Goal: Book appointment/travel/reservation

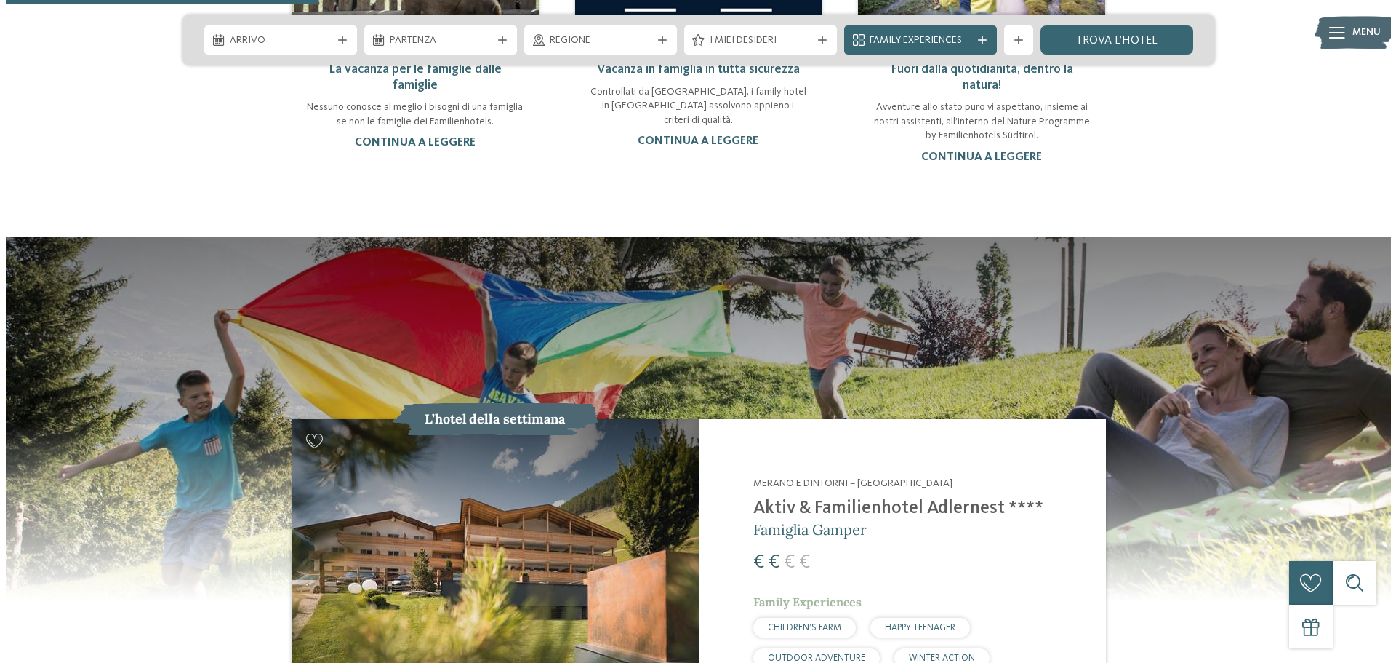
scroll to position [1091, 0]
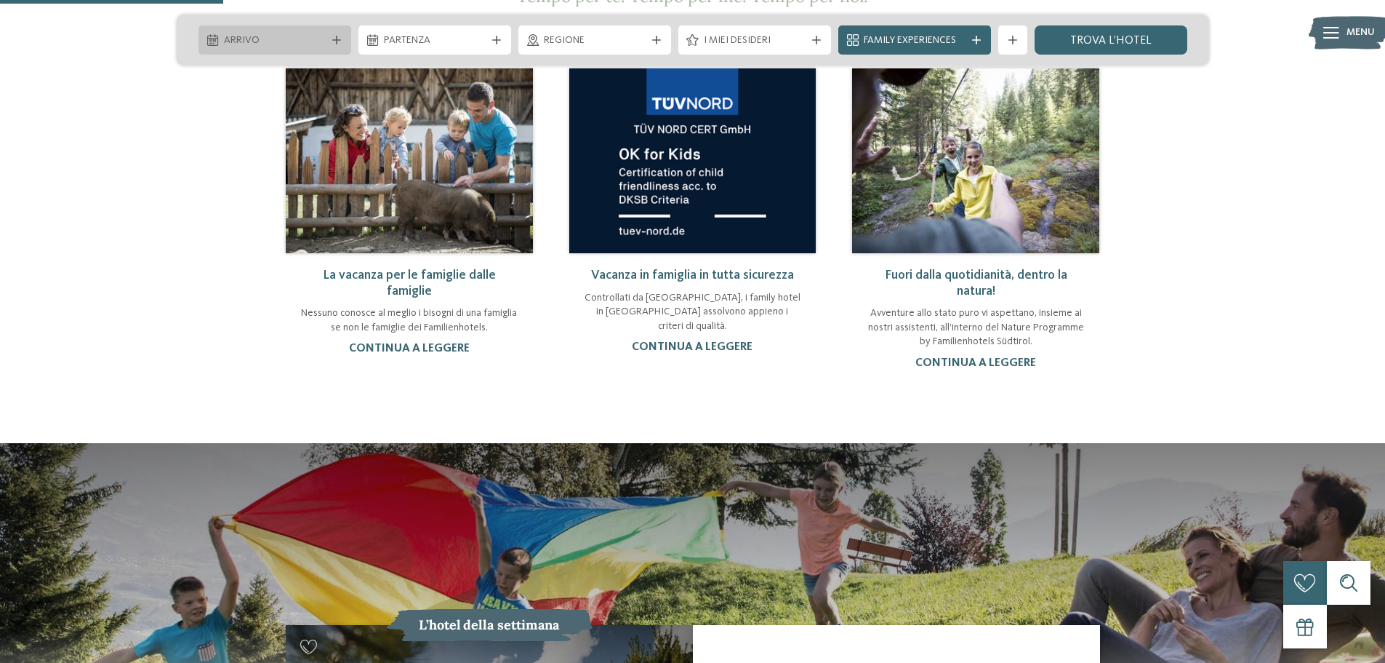
click at [338, 38] on icon at bounding box center [336, 40] width 9 height 9
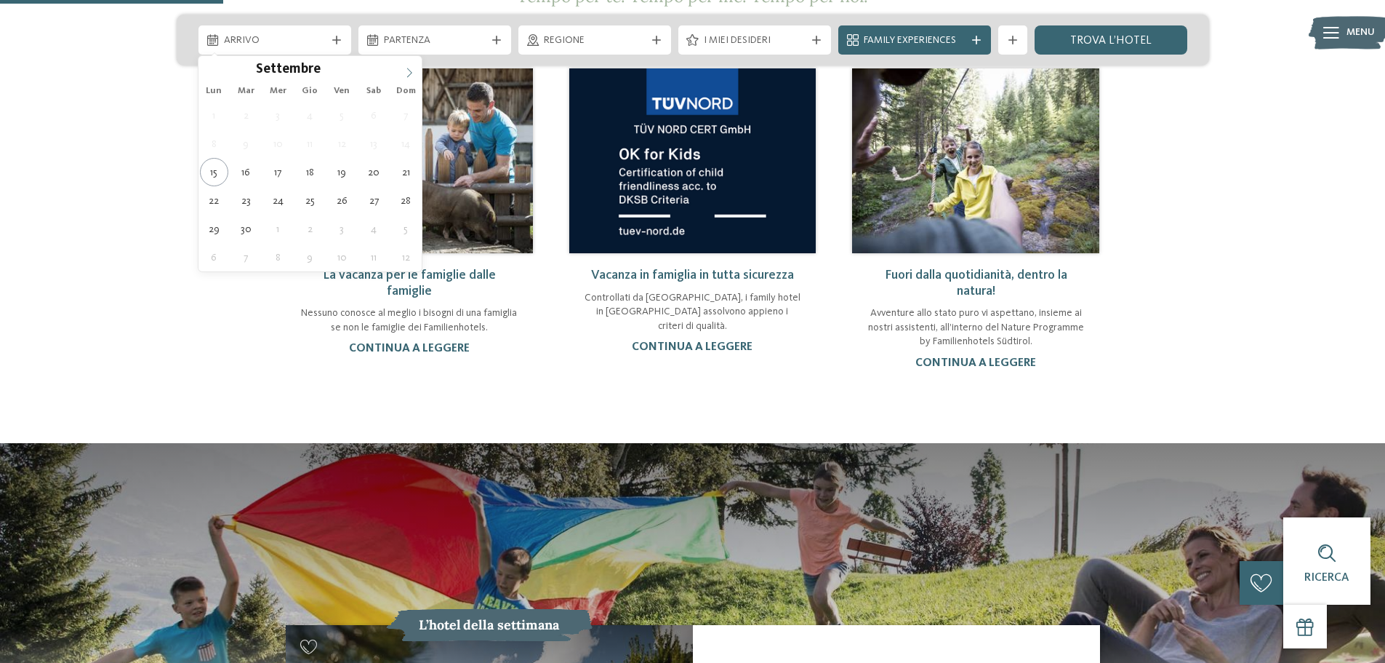
click at [405, 69] on icon at bounding box center [409, 73] width 10 height 10
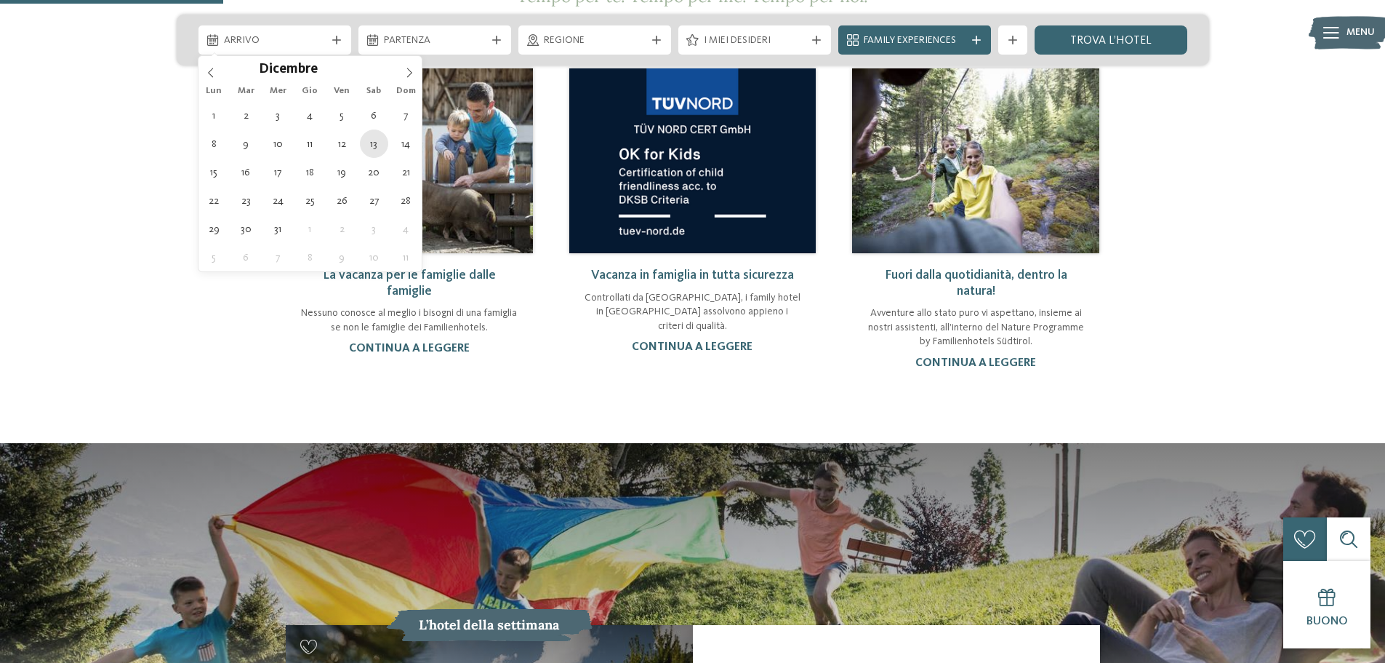
type div "[DATE]"
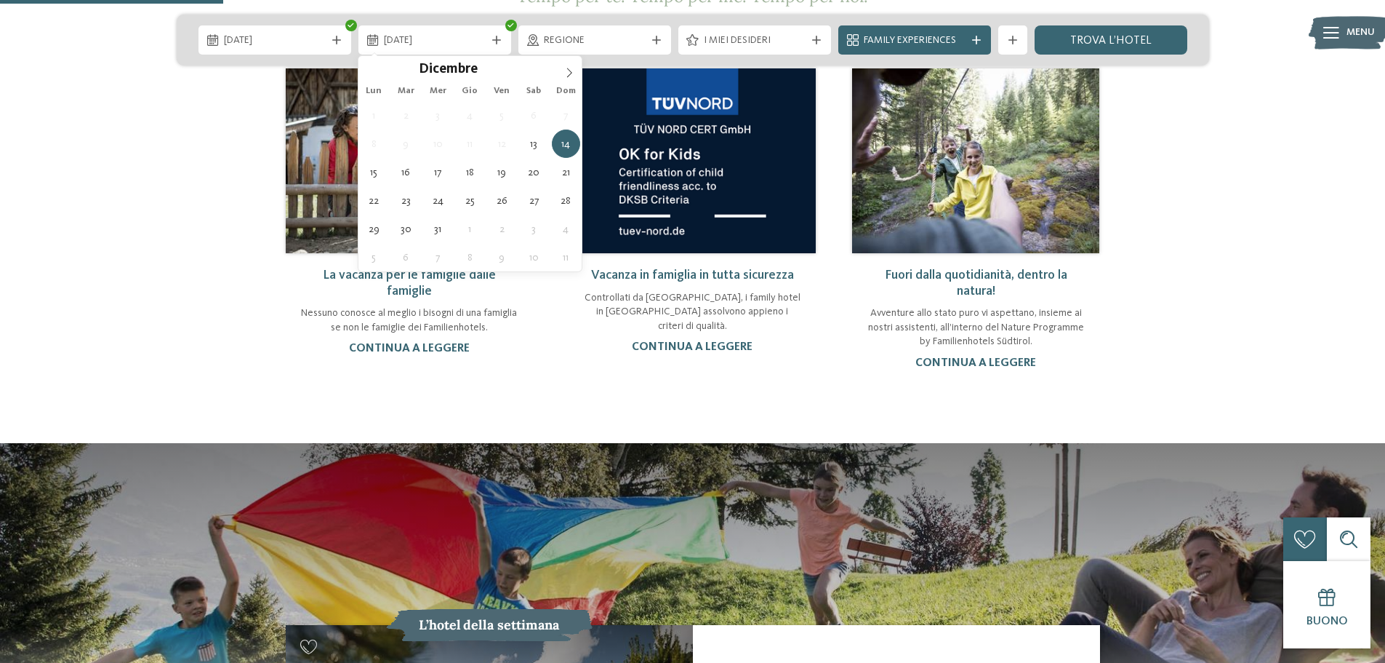
type div "[DATE]"
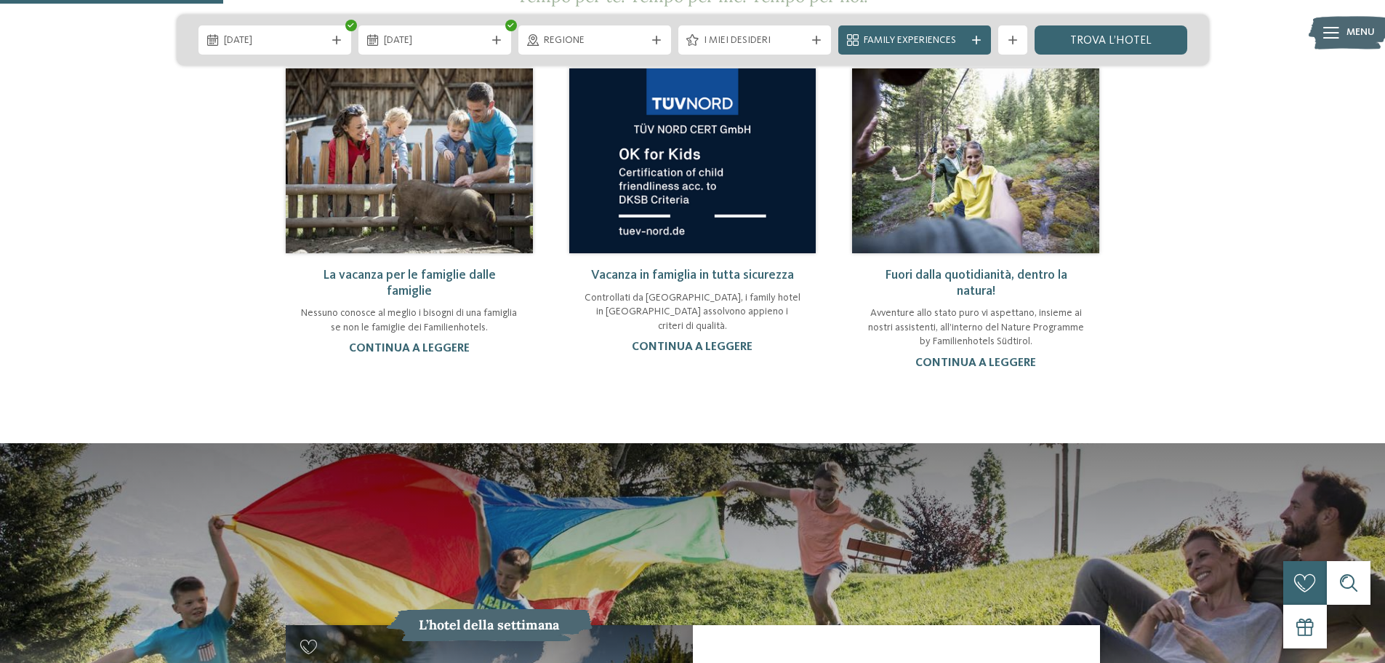
click at [655, 39] on icon at bounding box center [656, 40] width 9 height 9
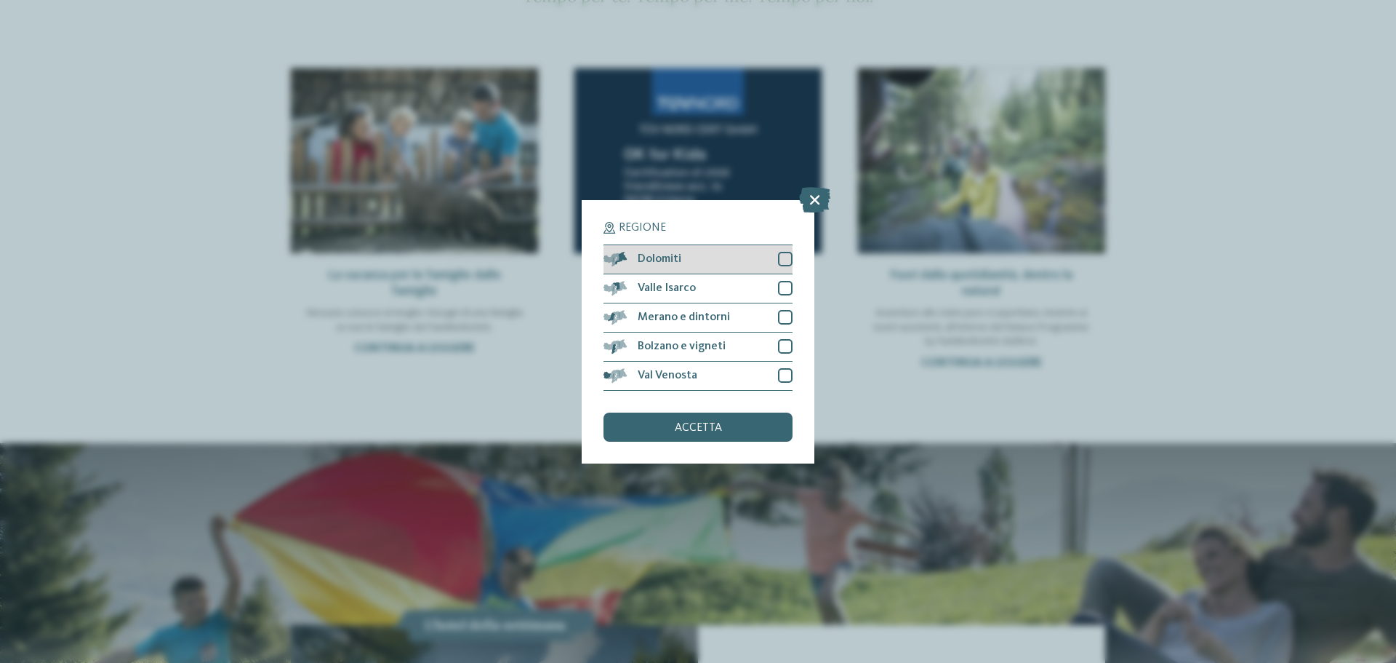
click at [787, 260] on div at bounding box center [785, 259] width 15 height 15
click at [783, 374] on div at bounding box center [785, 375] width 15 height 15
click at [785, 351] on div at bounding box center [785, 346] width 15 height 15
click at [785, 317] on div at bounding box center [785, 317] width 15 height 15
click at [784, 285] on div at bounding box center [785, 288] width 15 height 15
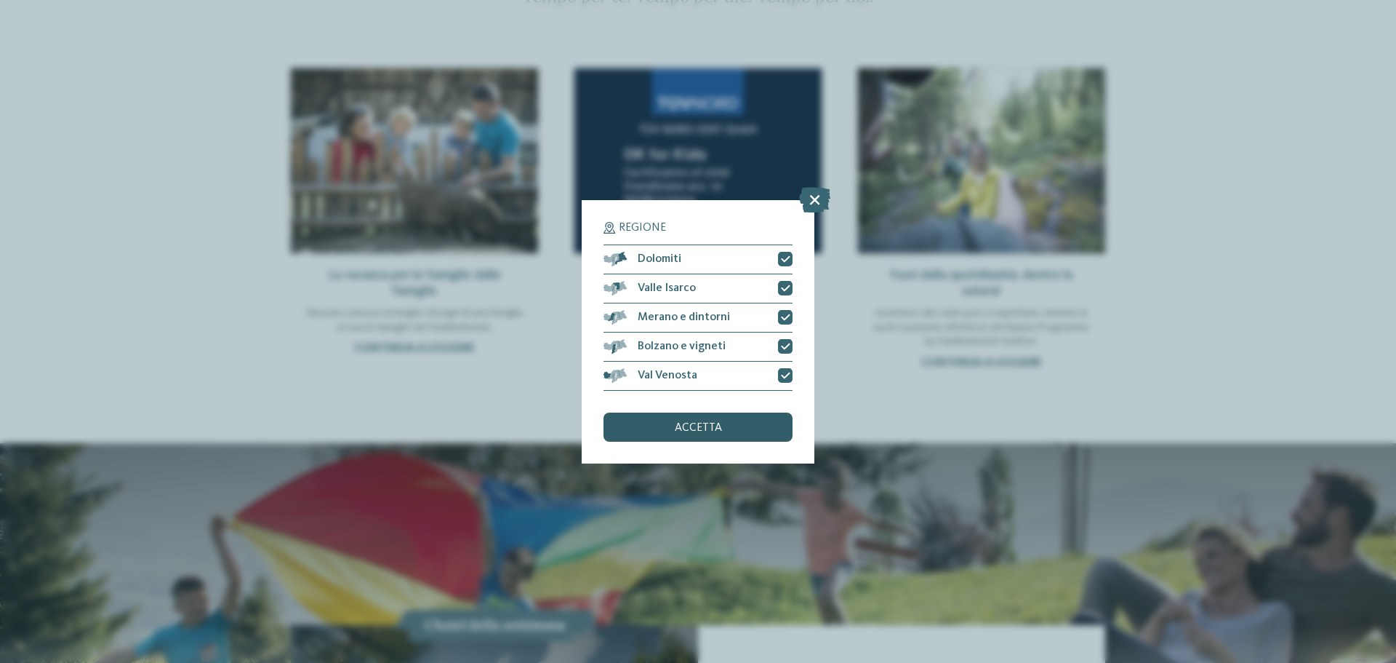
click at [685, 423] on span "accetta" at bounding box center [698, 428] width 47 height 12
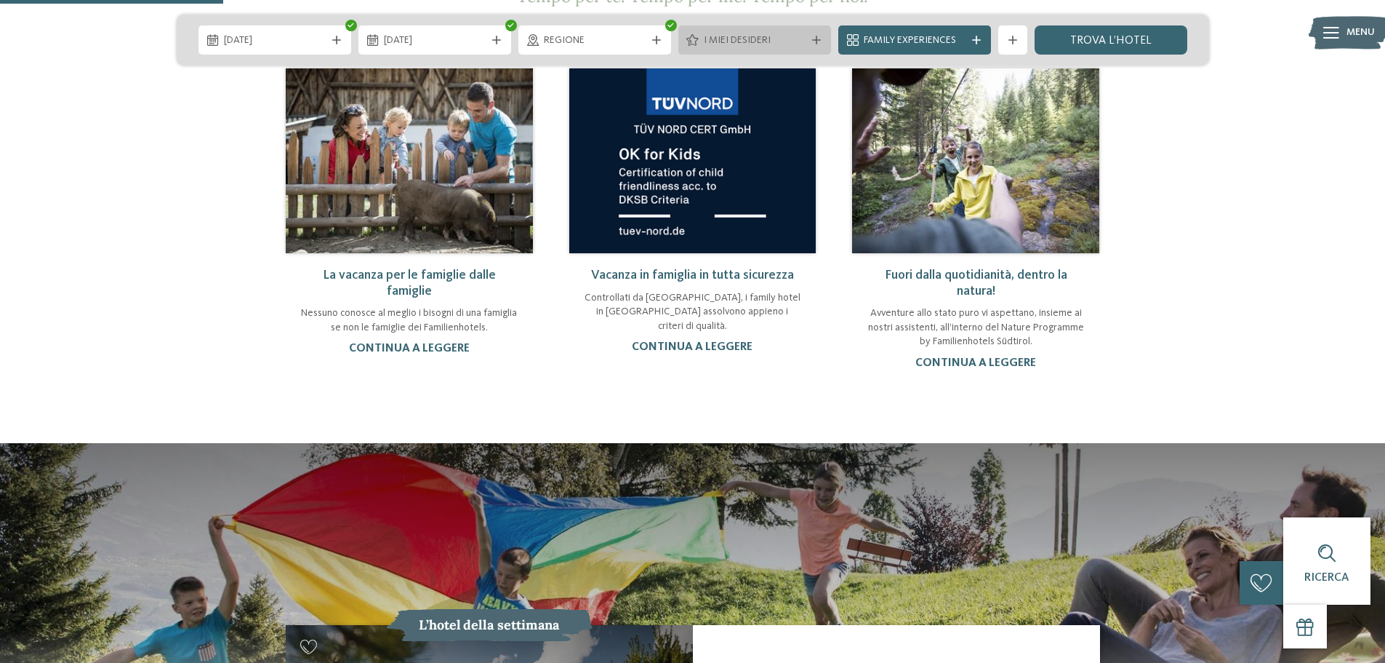
click at [792, 40] on span "I miei desideri" at bounding box center [755, 40] width 102 height 15
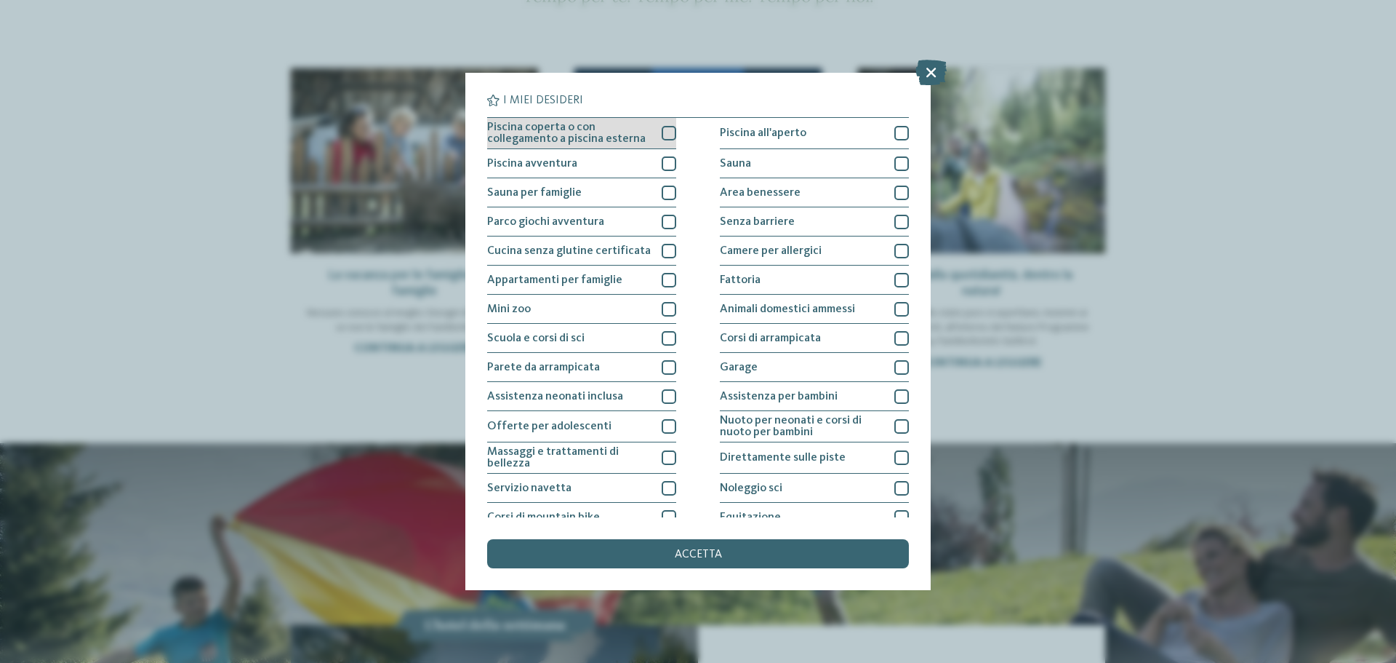
click at [665, 129] on div at bounding box center [669, 133] width 15 height 15
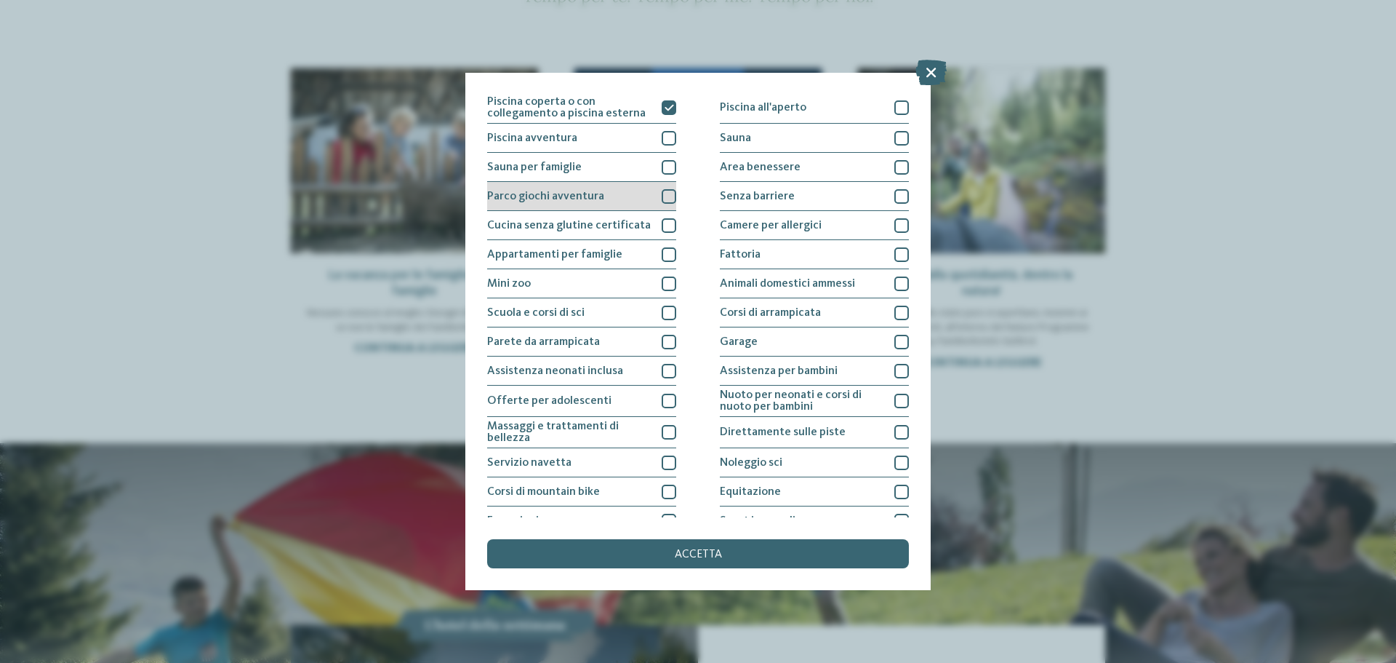
scroll to position [0, 0]
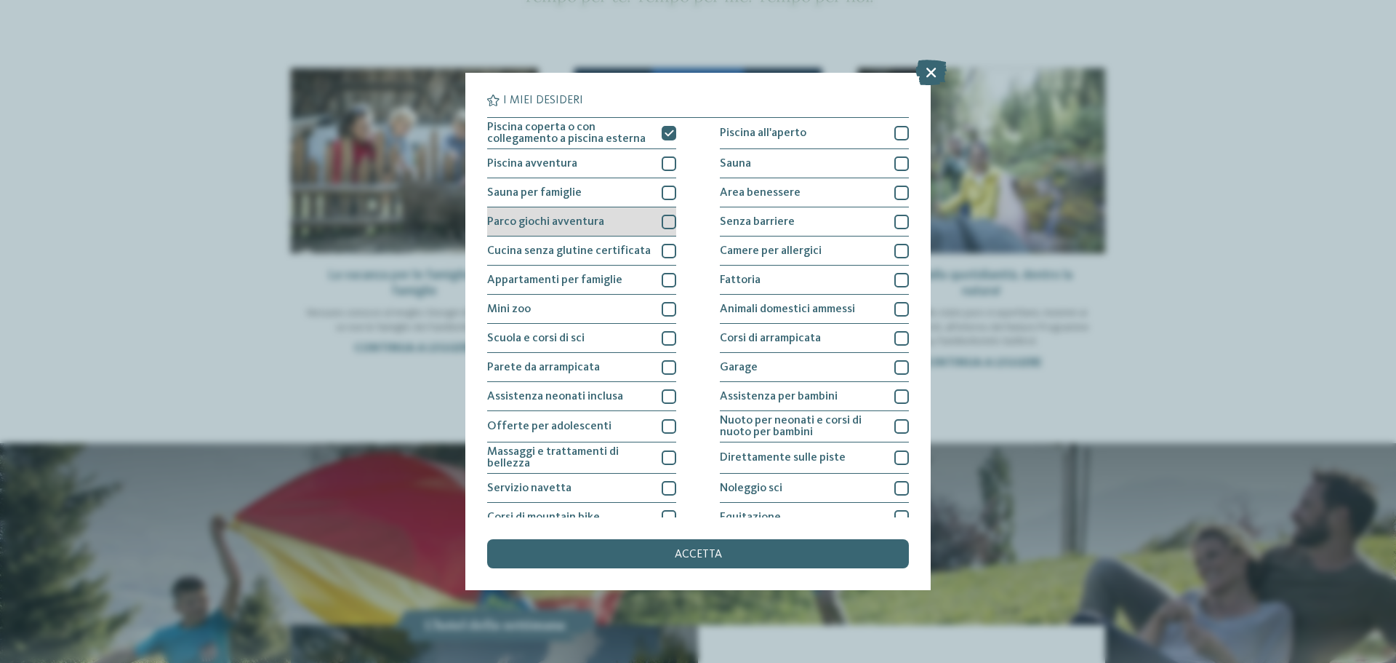
click at [666, 223] on div at bounding box center [669, 222] width 15 height 15
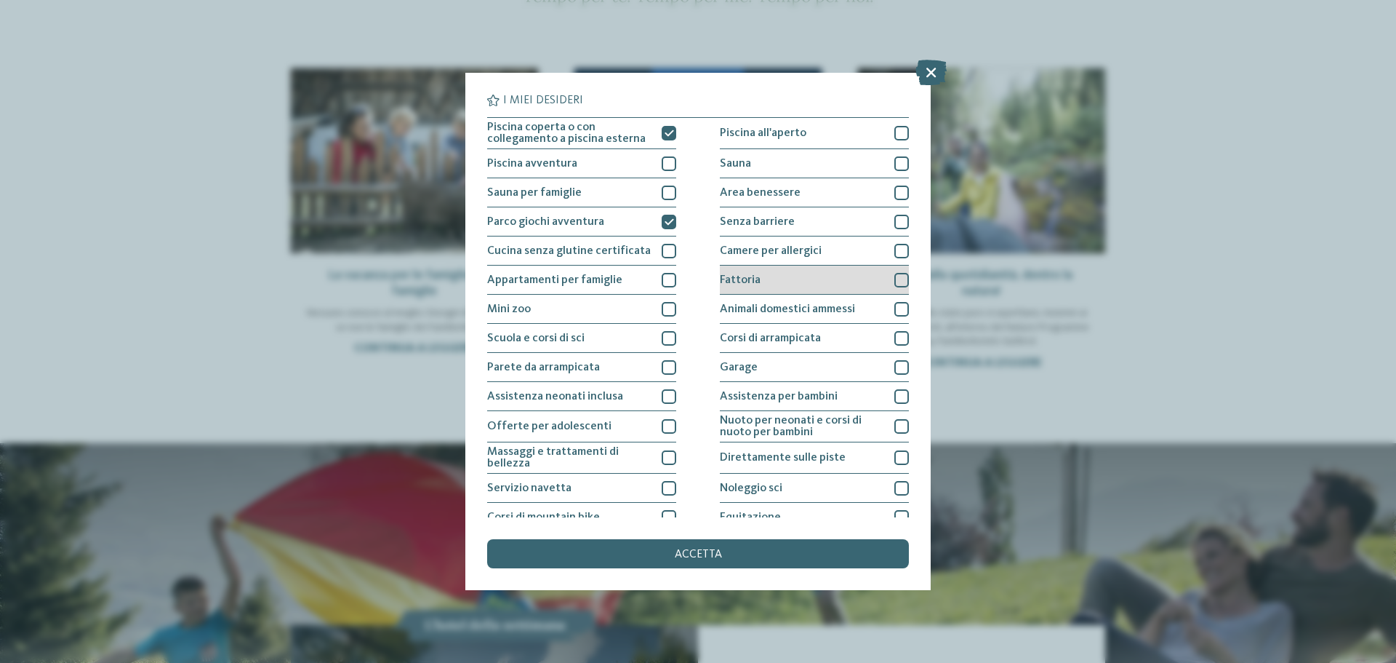
click at [897, 276] on div at bounding box center [902, 280] width 15 height 15
click at [628, 553] on div "accetta" at bounding box center [698, 553] width 422 height 29
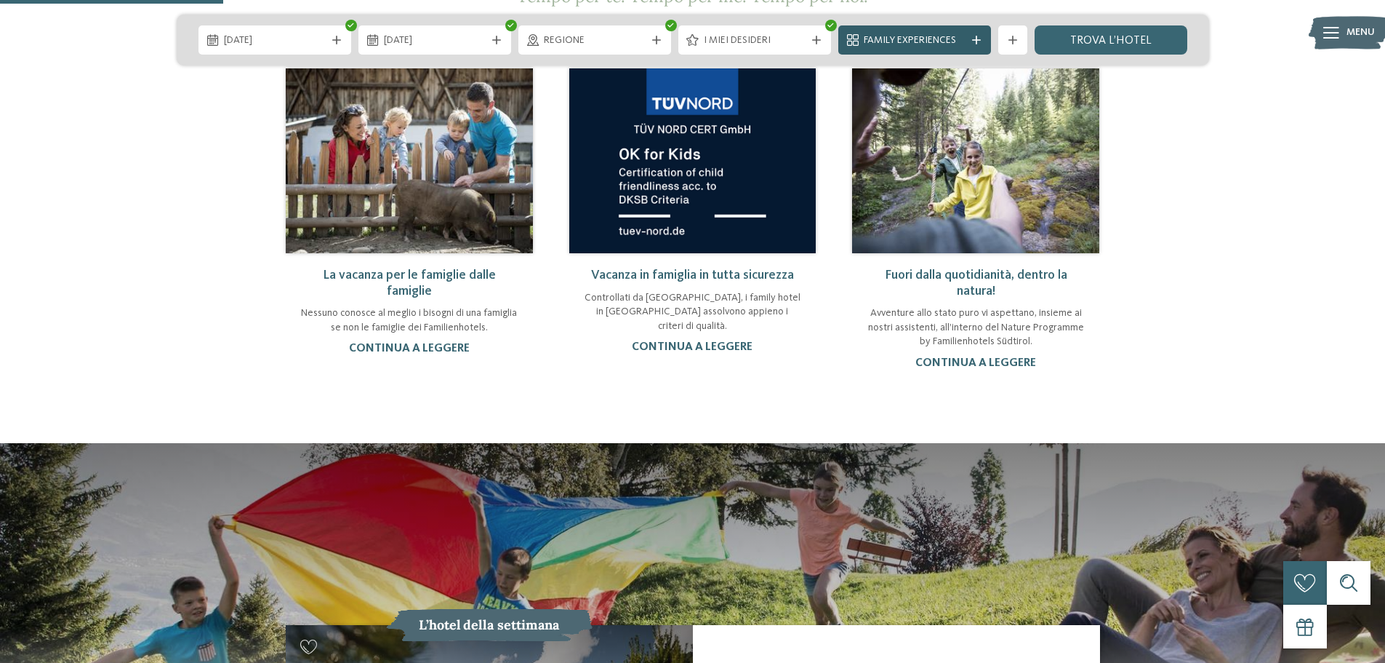
click at [953, 41] on span "Family Experiences" at bounding box center [915, 40] width 102 height 15
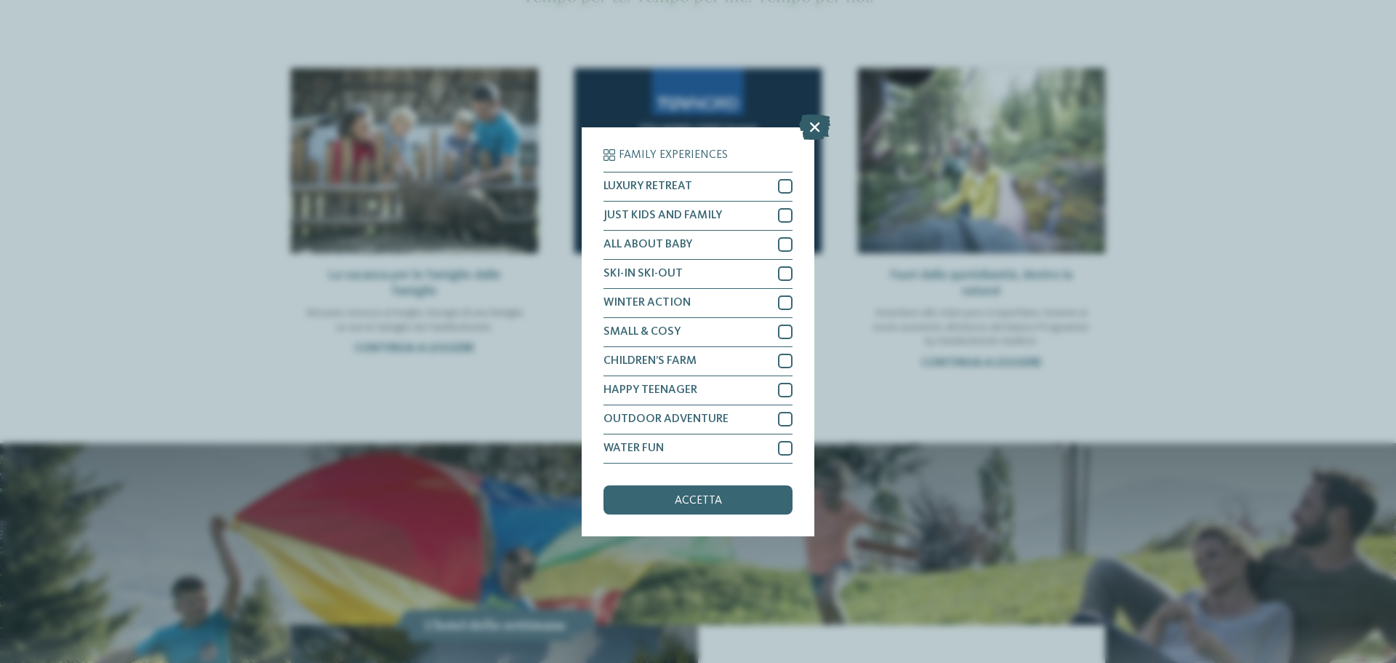
click at [820, 119] on icon at bounding box center [814, 125] width 31 height 25
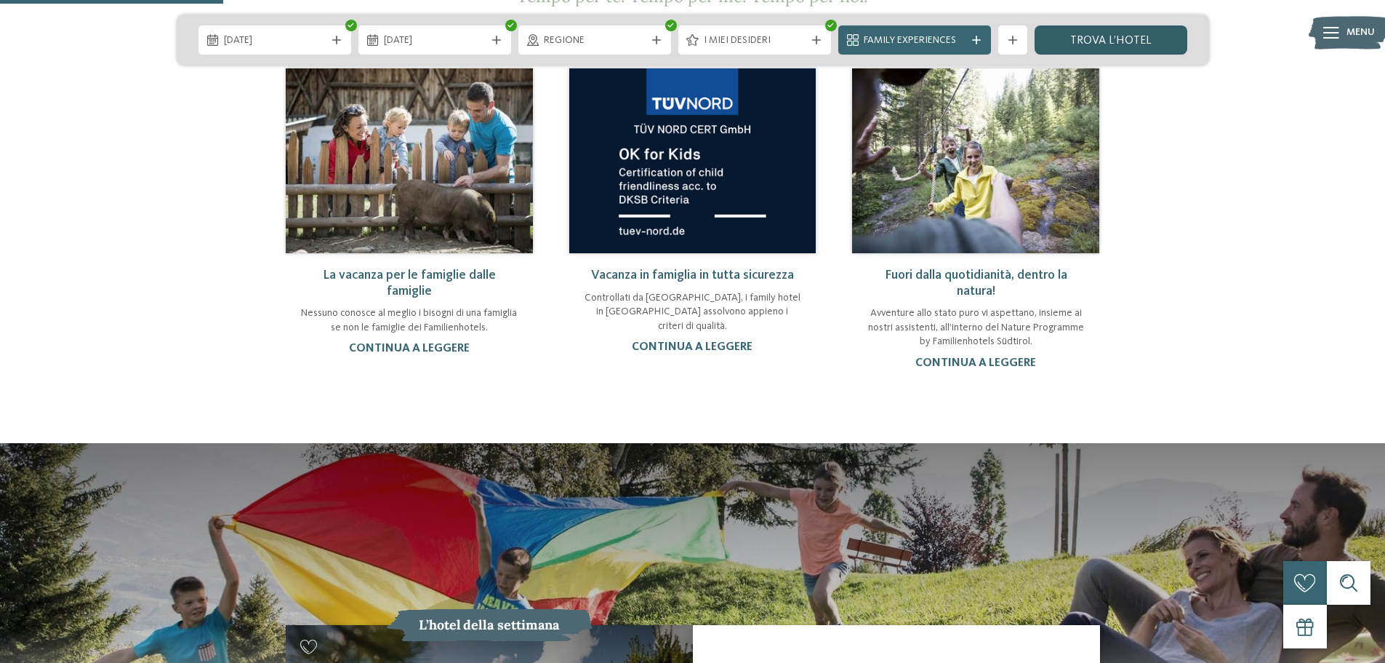
click at [1151, 36] on link "trova l’hotel" at bounding box center [1111, 39] width 153 height 29
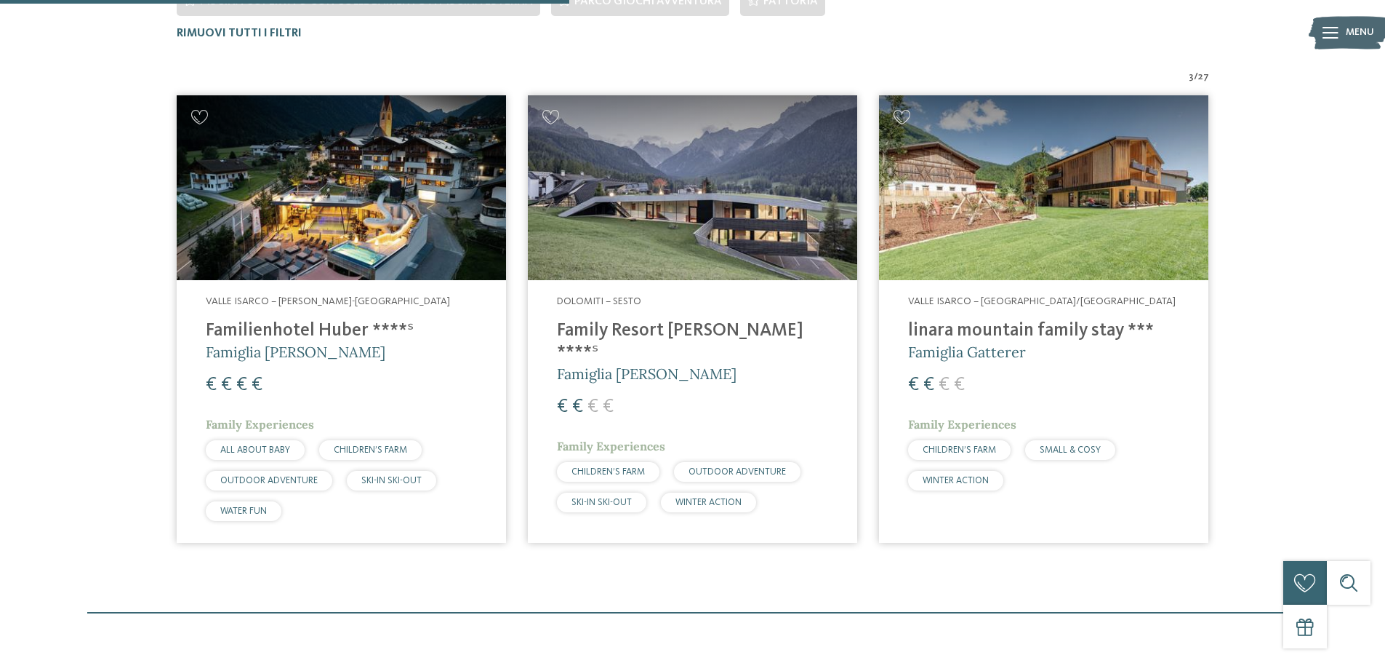
scroll to position [513, 0]
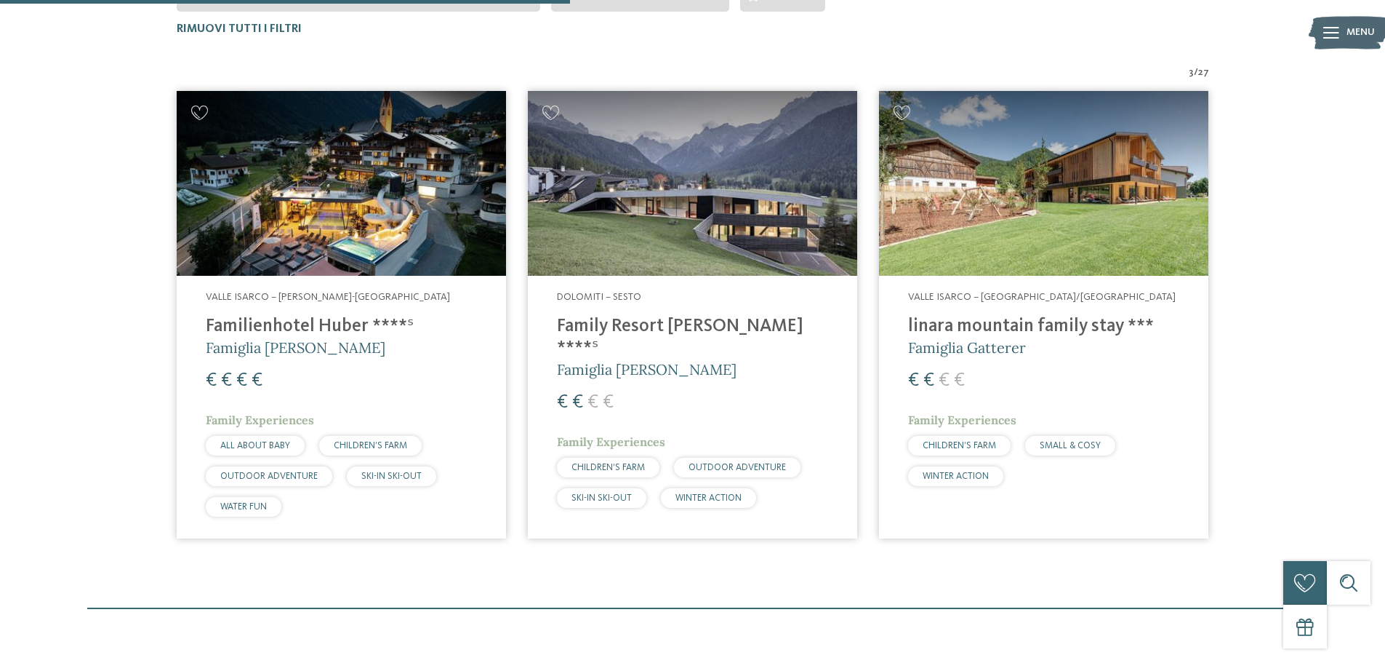
click at [1082, 329] on h4 "linara mountain family stay ***" at bounding box center [1043, 327] width 271 height 22
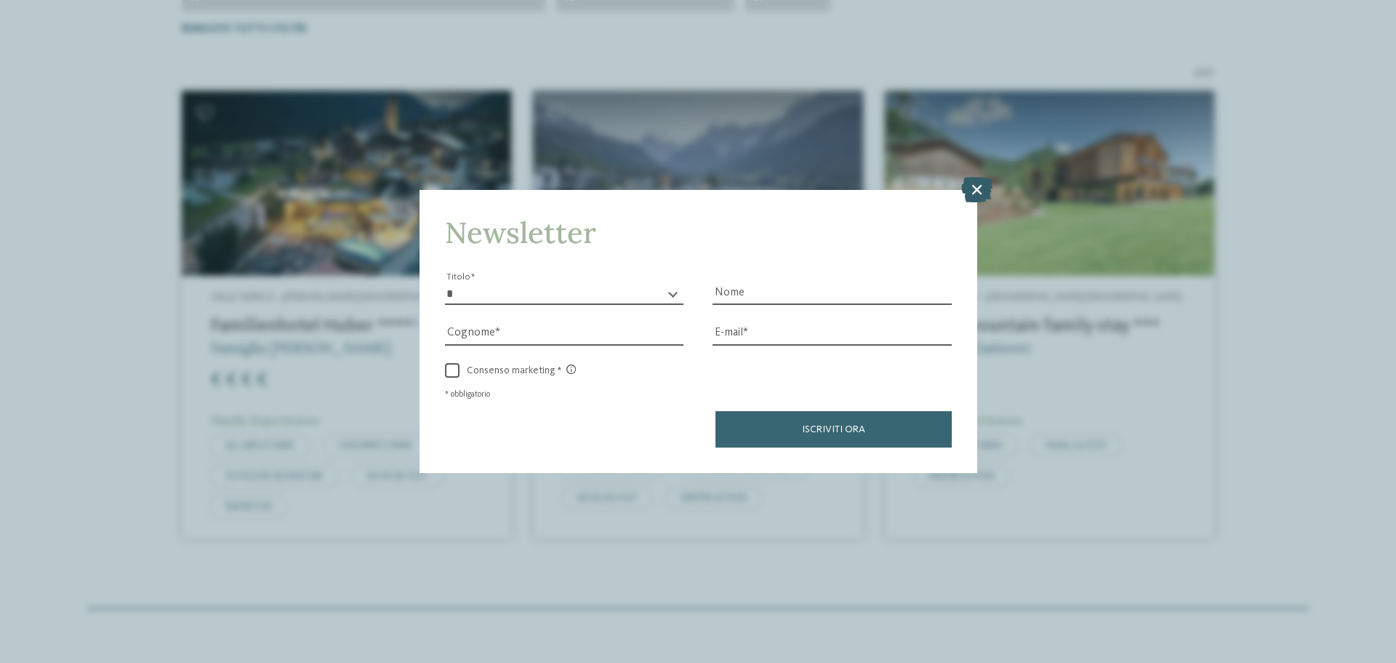
click at [972, 188] on icon at bounding box center [976, 189] width 31 height 25
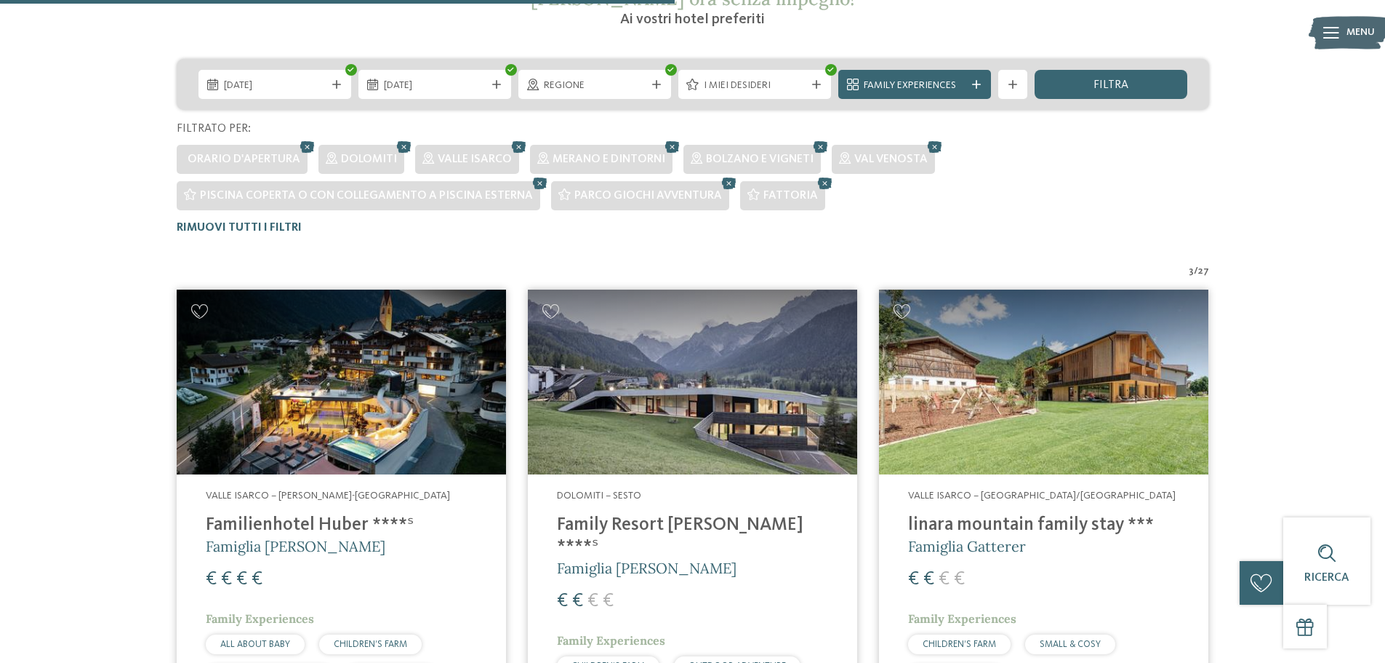
scroll to position [302, 0]
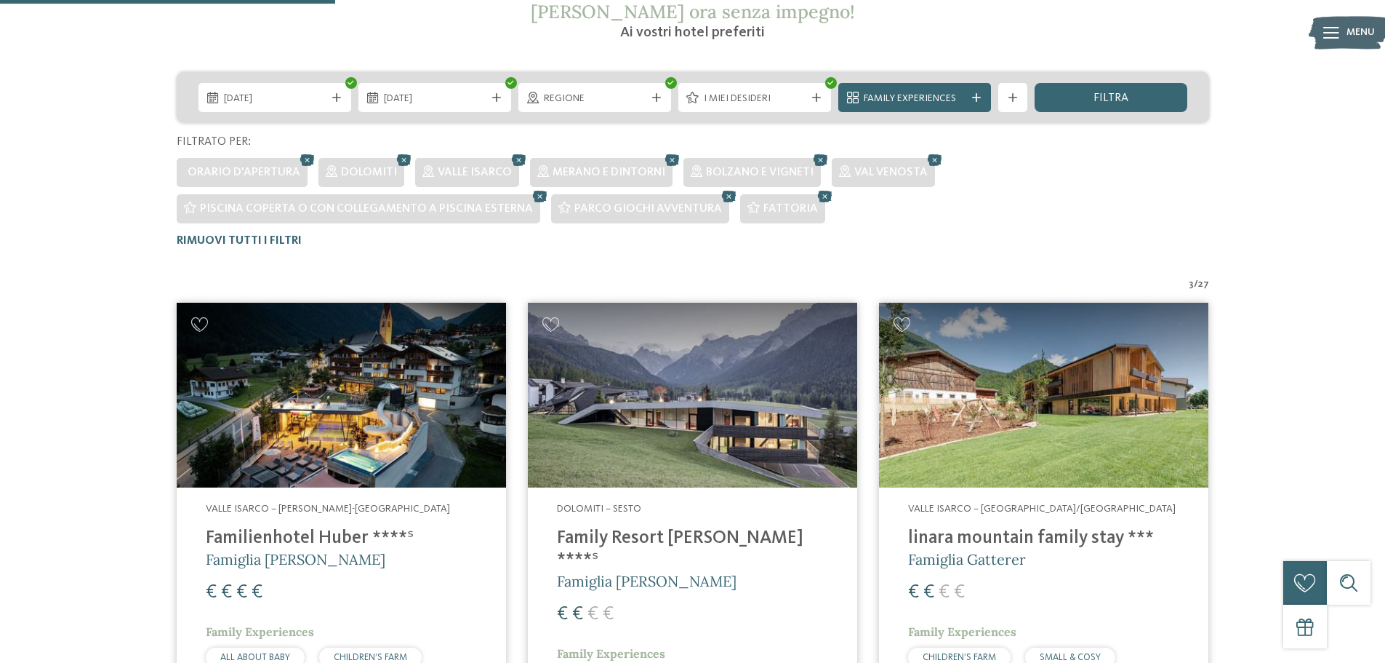
drag, startPoint x: 1332, startPoint y: 319, endPoint x: 1327, endPoint y: 340, distance: 21.7
click at [1332, 320] on div "Familienhotels Südtirol – dalle famiglie per le famiglie Gli esperti delle vaca…" at bounding box center [692, 310] width 1385 height 1020
click at [1280, 470] on div "3 / 27 Valle Isarco – Valles-Rio Pusteria Familienhotel Huber ****ˢ Famiglia St…" at bounding box center [692, 519] width 1207 height 484
click at [1284, 471] on div "3 / 27 Valle Isarco – Valles-Rio Pusteria Familienhotel Huber ****ˢ Famiglia St…" at bounding box center [692, 519] width 1207 height 484
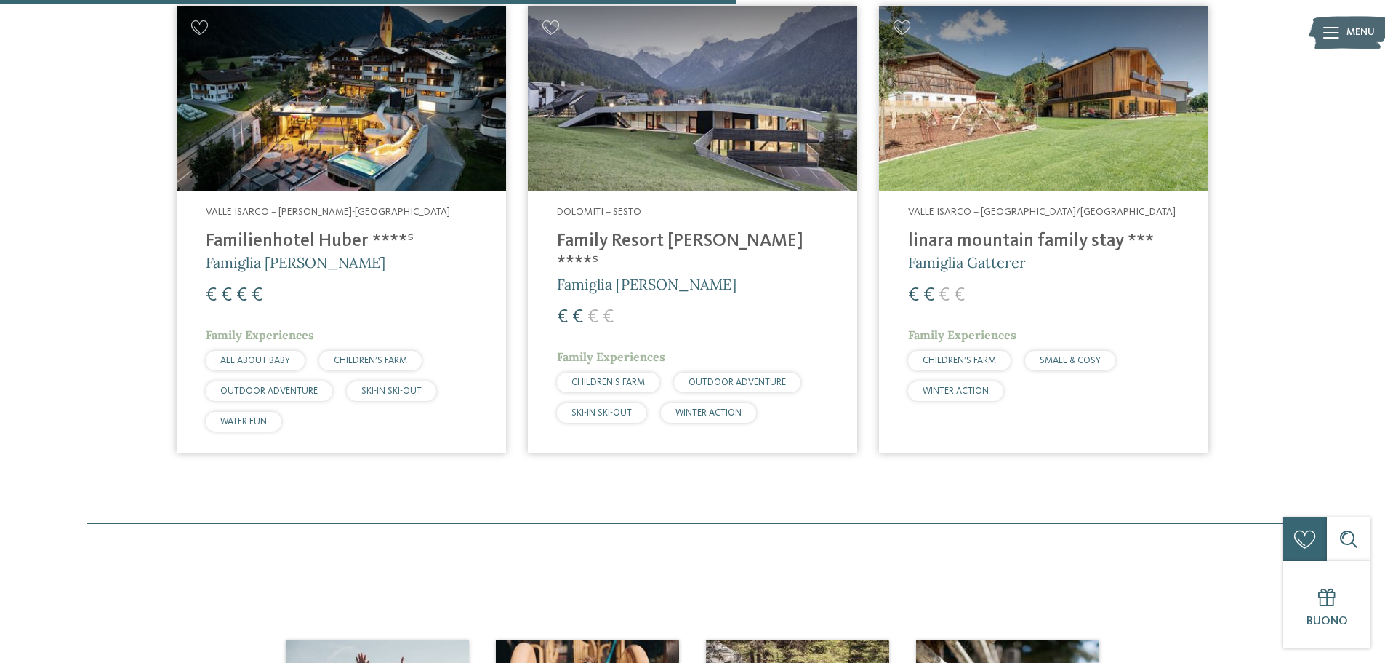
scroll to position [665, 0]
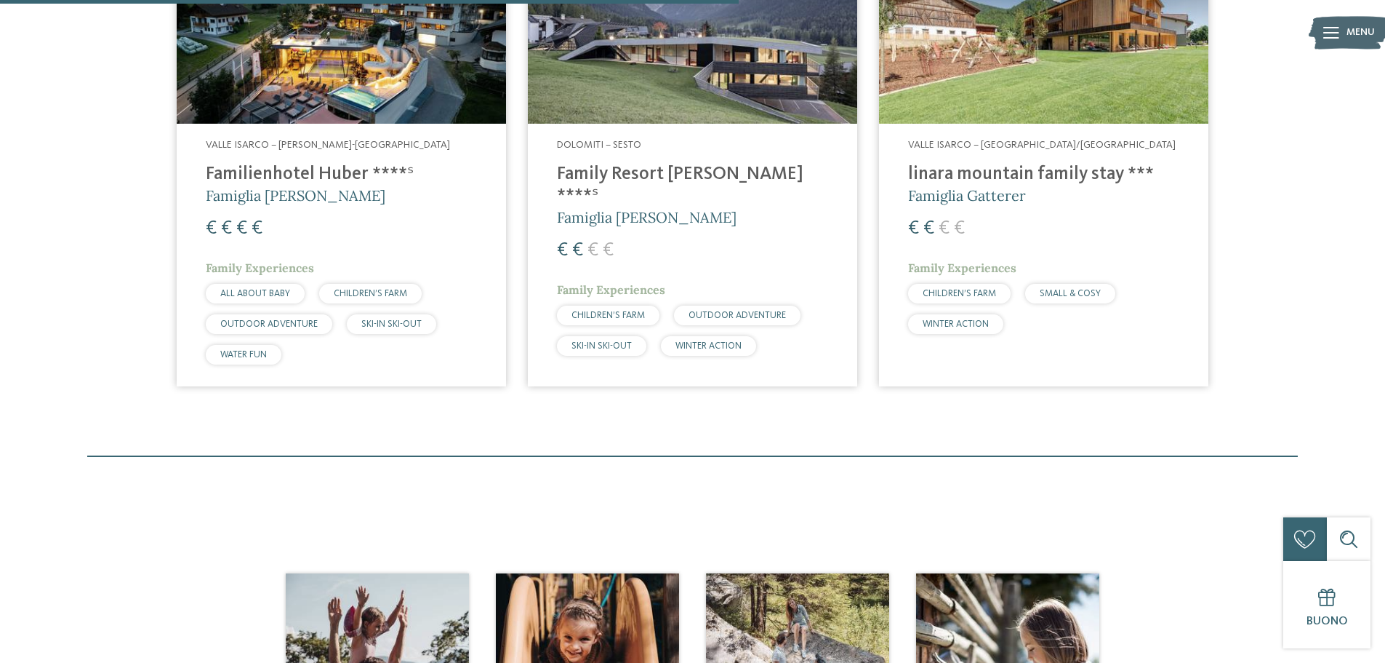
drag, startPoint x: 1243, startPoint y: 392, endPoint x: 1232, endPoint y: 409, distance: 20.6
click at [1241, 393] on div "3 / 27 Valle Isarco – Valles-Rio Pusteria Familienhotel Huber ****ˢ Famiglia St…" at bounding box center [692, 155] width 1207 height 484
drag, startPoint x: 1223, startPoint y: 435, endPoint x: 1217, endPoint y: 445, distance: 11.4
click at [1204, 465] on main "Familienhotels Südtirol – dalle famiglie per le famiglie Gli esperti delle vaca…" at bounding box center [692, 4] width 1385 height 1137
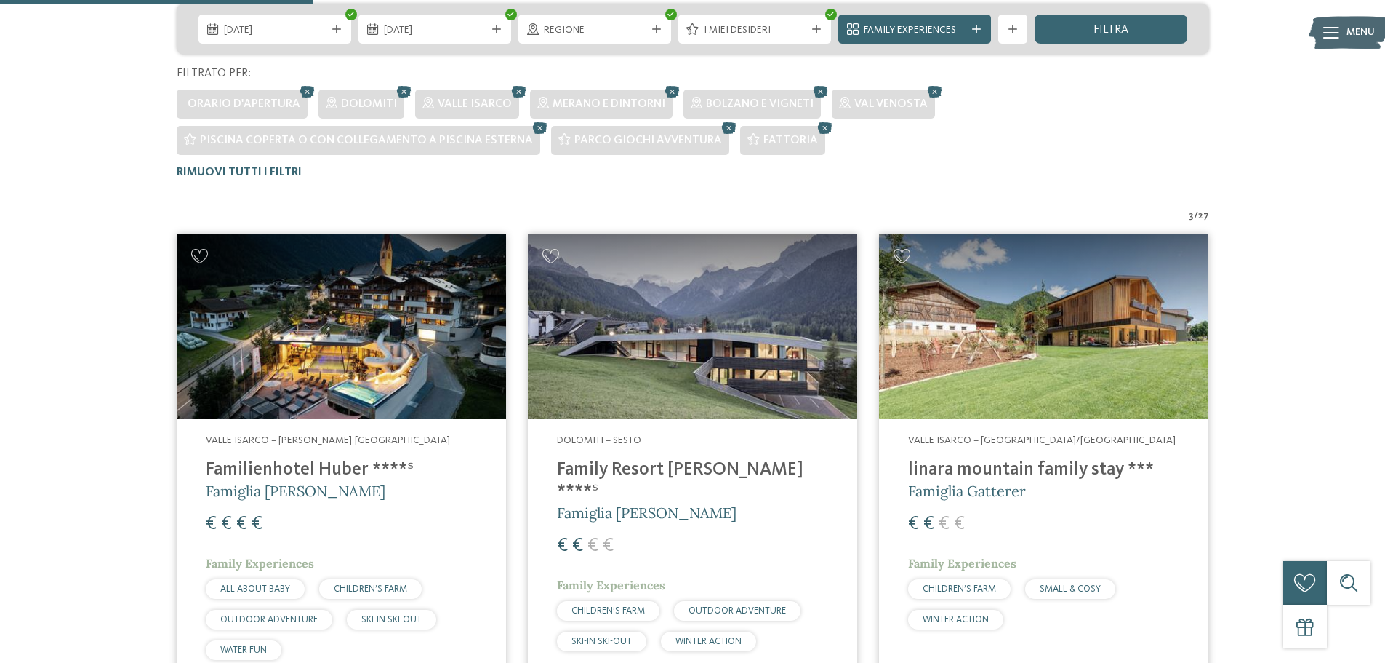
scroll to position [375, 0]
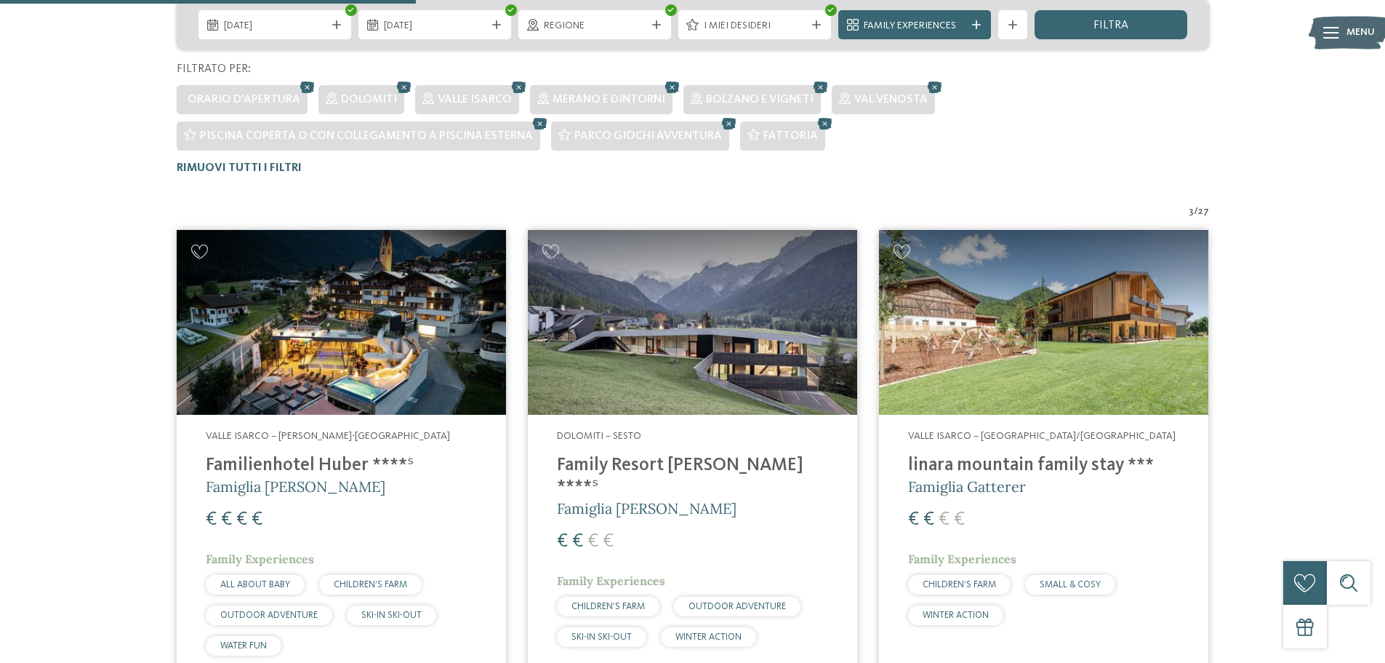
click at [711, 376] on img at bounding box center [692, 322] width 329 height 185
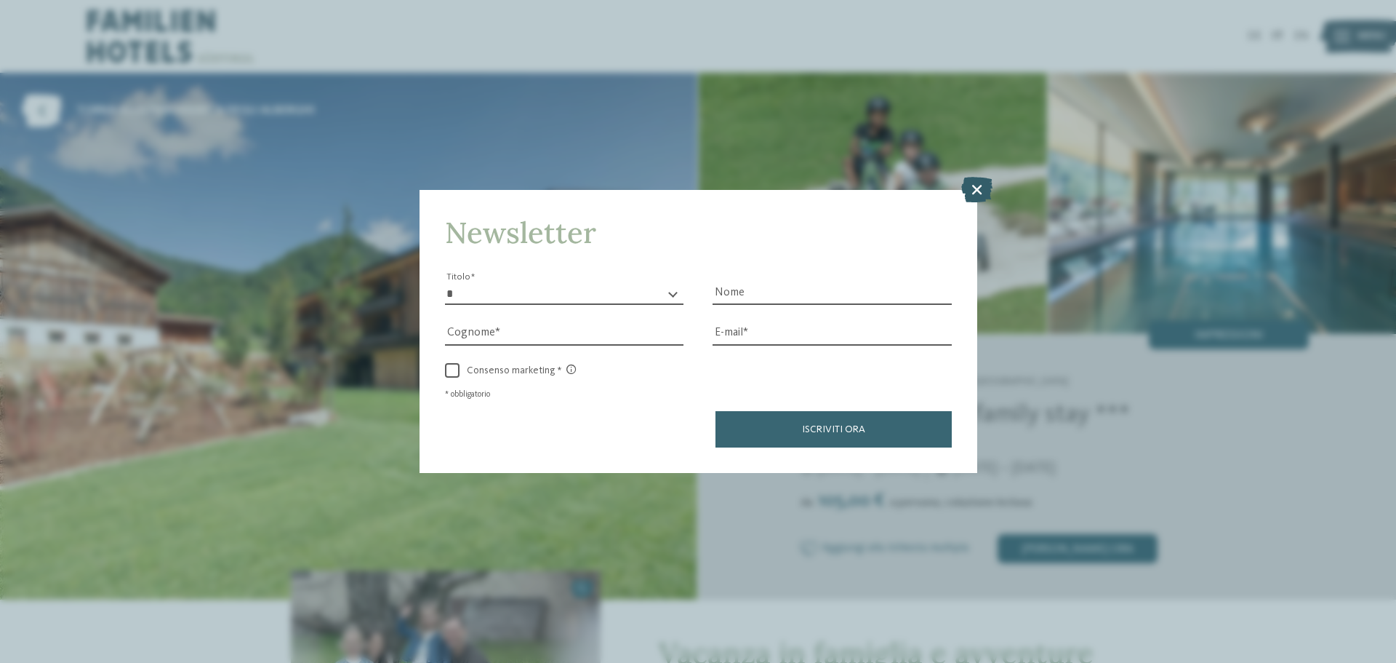
click at [985, 193] on icon at bounding box center [976, 189] width 31 height 25
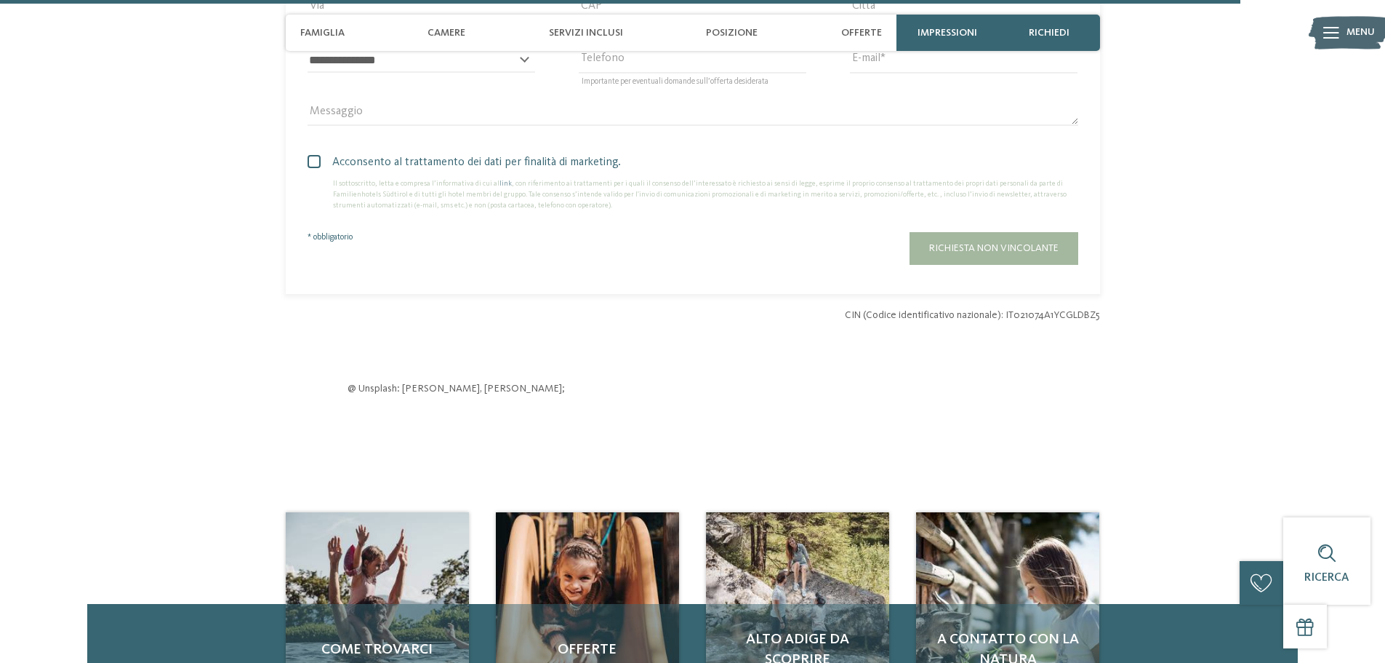
scroll to position [4145, 0]
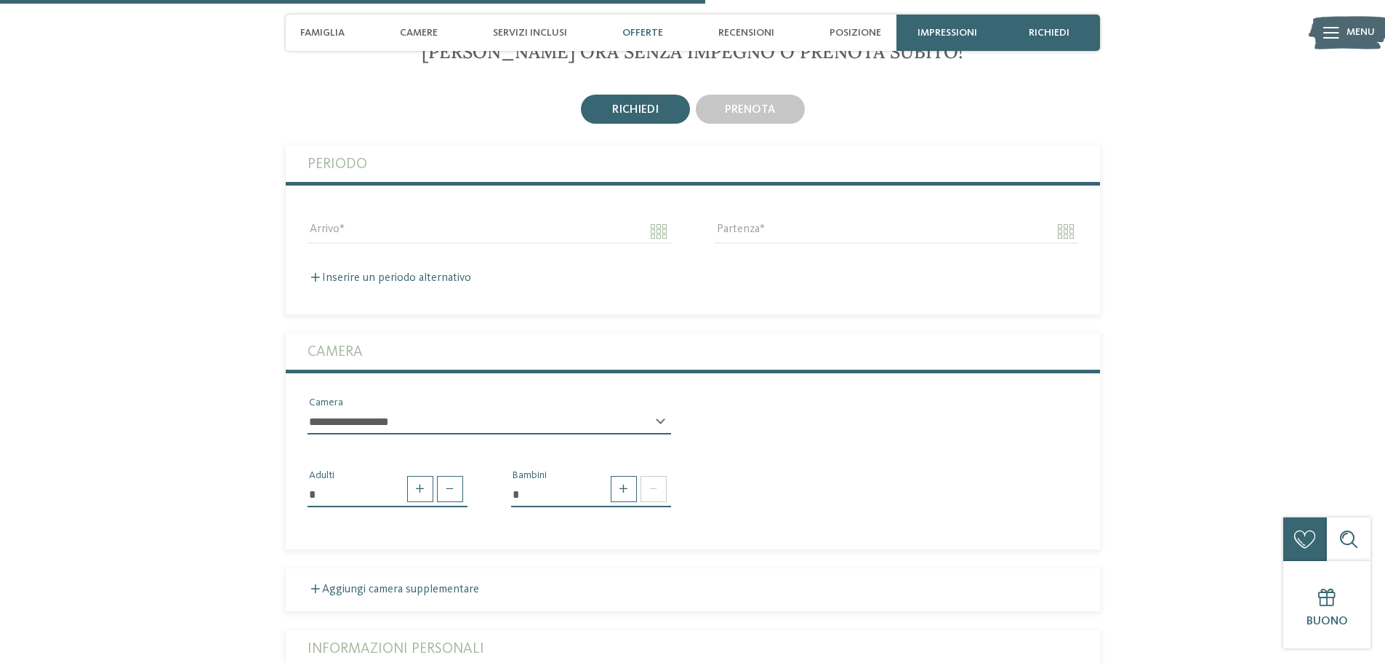
scroll to position [2618, 0]
